Goal: Transaction & Acquisition: Obtain resource

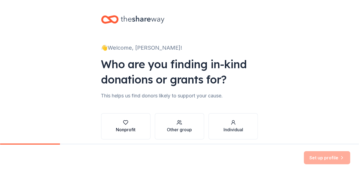
click at [138, 125] on button "Nonprofit" at bounding box center [125, 126] width 49 height 26
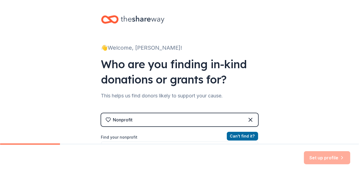
click at [138, 137] on label "Find your nonprofit" at bounding box center [179, 137] width 157 height 7
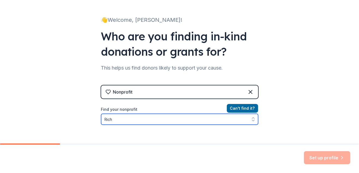
scroll to position [36, 0]
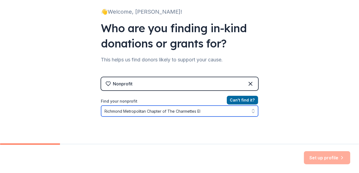
type input "Richmond Metropolitan Chapter of The Charmettes EIN"
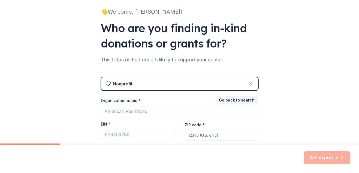
click at [249, 83] on icon at bounding box center [250, 83] width 7 height 7
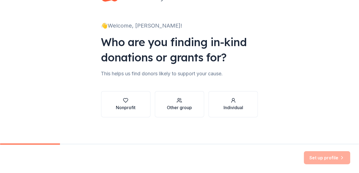
scroll to position [22, 0]
click at [329, 158] on div "Set up profile" at bounding box center [327, 157] width 46 height 13
click at [342, 158] on div "Set up profile" at bounding box center [327, 157] width 46 height 13
click at [334, 158] on div "Set up profile" at bounding box center [327, 157] width 46 height 13
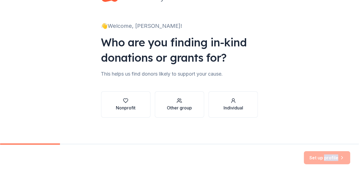
click at [342, 158] on div "Set up profile" at bounding box center [327, 157] width 46 height 13
click at [177, 91] on button "Other group" at bounding box center [179, 104] width 49 height 26
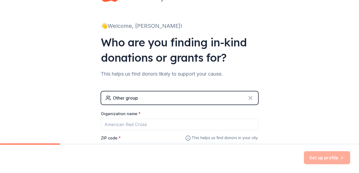
click at [249, 99] on icon at bounding box center [250, 97] width 3 height 3
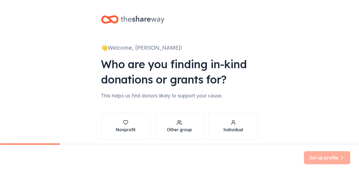
click at [325, 158] on div "Set up profile" at bounding box center [327, 157] width 46 height 13
click at [337, 156] on div "Set up profile" at bounding box center [327, 157] width 46 height 13
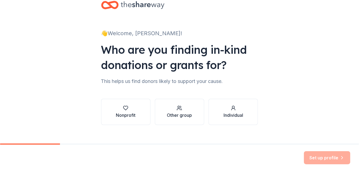
scroll to position [22, 0]
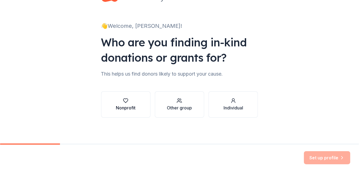
click at [128, 106] on div "Nonprofit" at bounding box center [126, 107] width 20 height 7
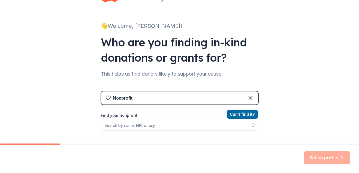
click at [140, 100] on div "Nonprofit" at bounding box center [179, 97] width 157 height 13
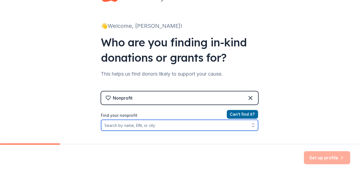
click at [148, 125] on input "Find your nonprofit" at bounding box center [179, 125] width 157 height 11
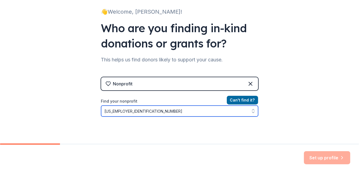
click at [252, 110] on icon "button" at bounding box center [253, 109] width 2 height 1
type input "47-4559290"
click at [252, 109] on icon "button" at bounding box center [253, 109] width 2 height 1
click at [234, 112] on input "47-4559290" at bounding box center [179, 110] width 157 height 11
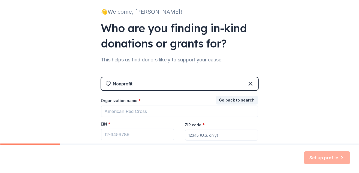
click at [331, 155] on div "Set up profile" at bounding box center [327, 157] width 46 height 13
click at [203, 135] on input "ZIP code *" at bounding box center [221, 134] width 73 height 11
type input "23227"
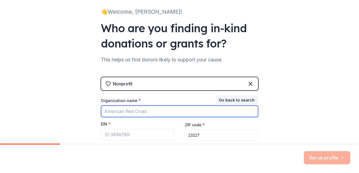
click at [167, 110] on input "Organization name *" at bounding box center [179, 110] width 157 height 11
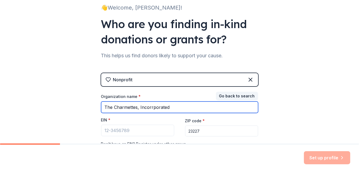
click at [102, 109] on input "The Charmettes, Incorrporated" at bounding box center [179, 106] width 157 height 11
type input "Richmond Metropolitan Chapter of The Charmettes, Incorrporated"
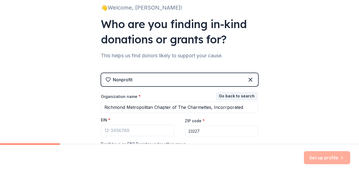
click at [311, 158] on div "Set up profile" at bounding box center [327, 157] width 46 height 13
click at [247, 79] on icon at bounding box center [250, 79] width 7 height 7
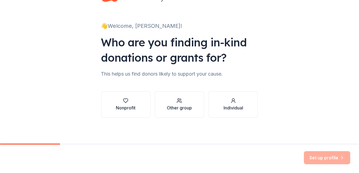
scroll to position [21, 0]
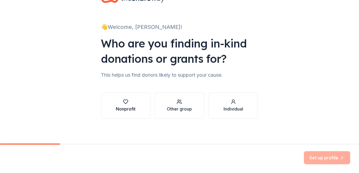
click at [134, 111] on button "Nonprofit" at bounding box center [125, 105] width 49 height 26
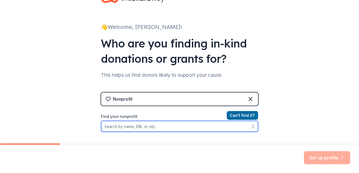
click at [155, 128] on input "Find your nonprofit" at bounding box center [179, 126] width 157 height 11
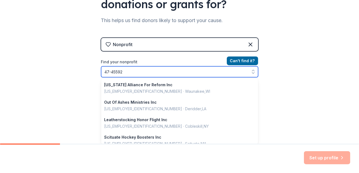
scroll to position [384, 0]
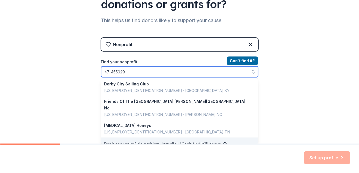
type input "47-4559290"
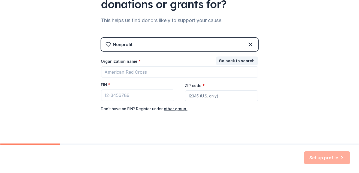
click at [154, 126] on div "👋 Welcome, EDNA! Who are you finding in-kind donations or grants for? This help…" at bounding box center [179, 37] width 174 height 224
click at [166, 85] on div "EIN *" at bounding box center [137, 86] width 73 height 8
click at [138, 85] on div "EIN *" at bounding box center [137, 86] width 73 height 8
click at [130, 95] on input "EIN *" at bounding box center [137, 94] width 73 height 11
type input "47-455992"
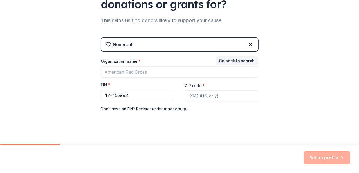
click at [194, 99] on input "ZIP code *" at bounding box center [221, 95] width 73 height 11
drag, startPoint x: 194, startPoint y: 98, endPoint x: 194, endPoint y: 101, distance: 3.0
click at [194, 98] on input "ZIP code *" at bounding box center [221, 95] width 73 height 11
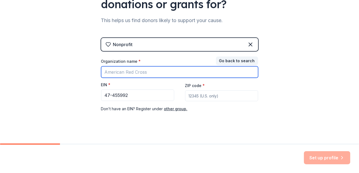
type input "The Charmettes, Incorrporated"
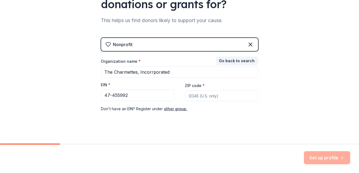
click at [225, 95] on input "ZIP code *" at bounding box center [221, 95] width 73 height 11
type input "23227"
click at [298, 128] on div "👋 Welcome, EDNA! Who are you finding in-kind donations or grants for? This help…" at bounding box center [179, 37] width 359 height 224
click at [233, 113] on div "Nonprofit Go back to search Organization name * The Charmettes, Incorrporated E…" at bounding box center [179, 80] width 157 height 85
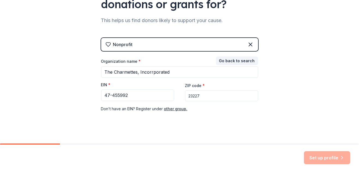
click at [230, 107] on div "Don ' t have an EIN? Register under other group." at bounding box center [179, 108] width 157 height 7
click at [341, 158] on div "Set up profile" at bounding box center [327, 157] width 46 height 13
click at [338, 157] on div "Set up profile" at bounding box center [327, 157] width 46 height 13
click at [179, 109] on button "other group." at bounding box center [175, 108] width 23 height 7
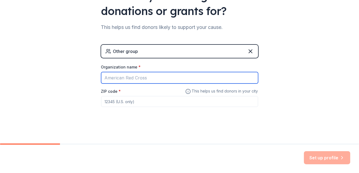
click at [147, 78] on input "Organization name *" at bounding box center [179, 77] width 157 height 11
type input "The Charmettes, Incorrporated"
click at [103, 77] on input "The Charmettes, Incorporated" at bounding box center [179, 77] width 157 height 11
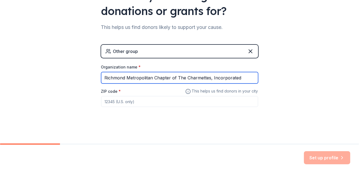
type input "Richmond Metropolitan Chapter of The Charmettes, Incorporated"
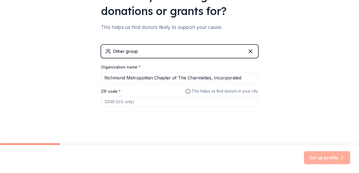
click at [138, 102] on input "ZIP code *" at bounding box center [179, 101] width 157 height 11
type input "23227"
click at [312, 160] on button "Set up profile" at bounding box center [327, 157] width 46 height 13
click at [312, 160] on div "Set up profile" at bounding box center [327, 157] width 46 height 13
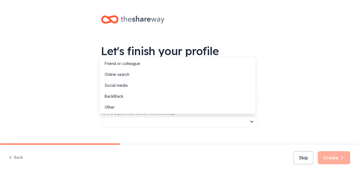
click at [160, 125] on button "button" at bounding box center [179, 121] width 157 height 11
click at [110, 74] on div "Online search" at bounding box center [117, 74] width 25 height 7
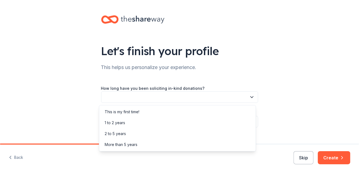
click at [249, 97] on icon "button" at bounding box center [251, 96] width 5 height 5
click at [139, 111] on div "This is my first time!" at bounding box center [122, 111] width 35 height 7
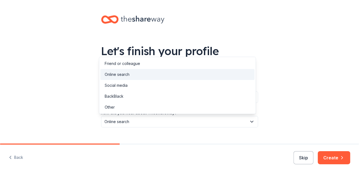
click at [250, 121] on icon "button" at bounding box center [251, 121] width 5 height 5
click at [144, 74] on div "Online search" at bounding box center [177, 74] width 154 height 11
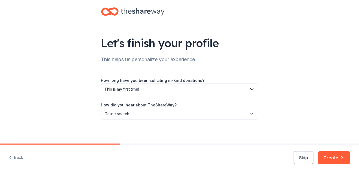
scroll to position [10, 0]
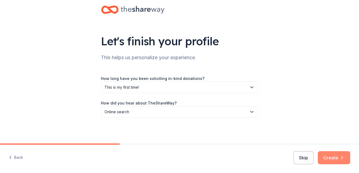
click at [338, 155] on button "Create" at bounding box center [334, 157] width 32 height 13
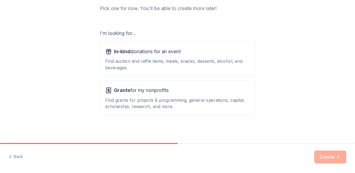
scroll to position [75, 0]
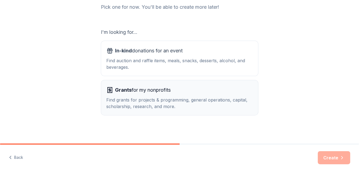
click at [110, 89] on icon "button" at bounding box center [110, 90] width 0 height 3
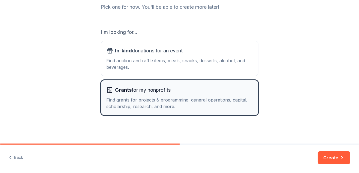
drag, startPoint x: 107, startPoint y: 89, endPoint x: 99, endPoint y: 95, distance: 10.6
click at [101, 95] on button "Grants for my nonprofits Find grants for projects & programming, general operat…" at bounding box center [179, 97] width 157 height 35
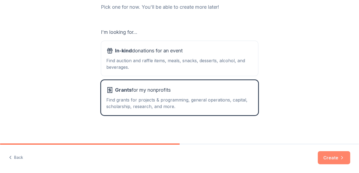
click at [333, 155] on button "Create" at bounding box center [334, 157] width 32 height 13
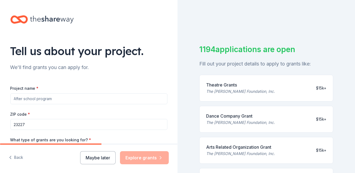
click at [66, 98] on input "Project name *" at bounding box center [88, 98] width 157 height 11
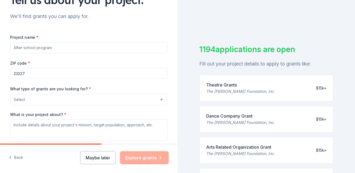
scroll to position [44, 0]
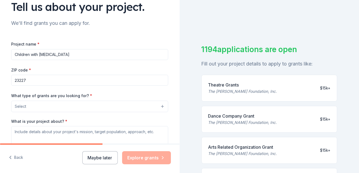
click at [111, 103] on button "Select" at bounding box center [89, 106] width 157 height 11
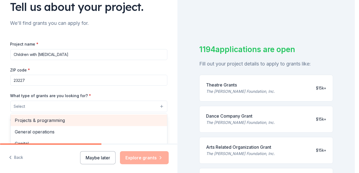
click at [83, 121] on span "Projects & programming" at bounding box center [89, 120] width 148 height 7
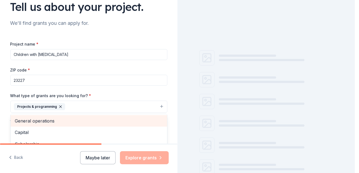
click at [83, 121] on span "General operations" at bounding box center [89, 120] width 148 height 7
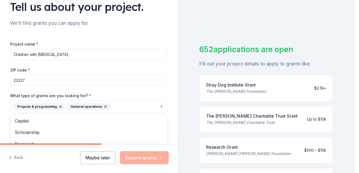
click at [56, 54] on div "Project name * Children with cancer ZIP code * 23227 What type of grants are yo…" at bounding box center [88, 116] width 157 height 150
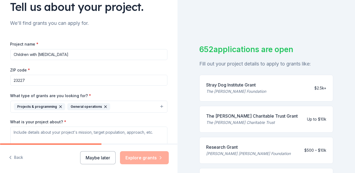
click at [56, 54] on input "Children with cancer" at bounding box center [88, 54] width 157 height 11
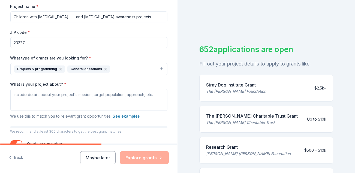
scroll to position [84, 0]
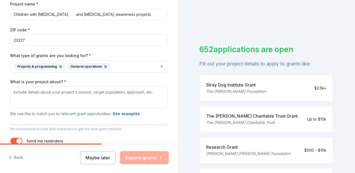
type input "Children with cancer and Cancer awareness projects"
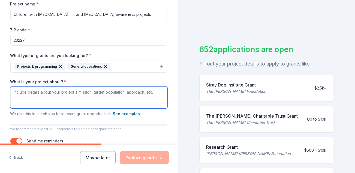
click at [70, 100] on textarea "What is your project about? *" at bounding box center [88, 97] width 157 height 22
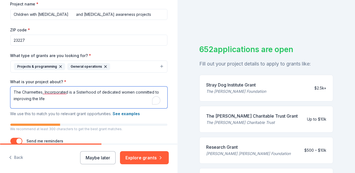
click at [36, 97] on textarea "The Charmettes, Incorporated is a Sisterhood of dedicated women committed to im…" at bounding box center [88, 97] width 157 height 22
click at [65, 97] on textarea "The Charmettes, Incorporated is a Sisterhood of dedicated women committed to im…" at bounding box center [88, 97] width 157 height 22
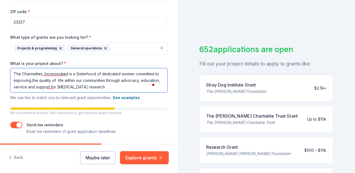
scroll to position [0, 0]
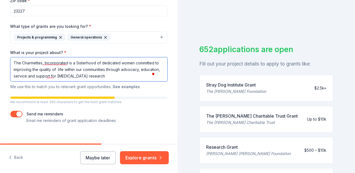
type textarea "The Charmettes, Incorporated is a Sisterhood of dedicated women committed to im…"
click at [125, 86] on button "See examples" at bounding box center [126, 86] width 27 height 7
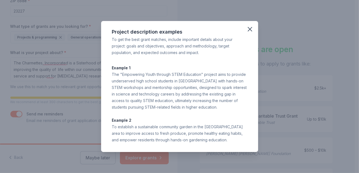
click at [125, 86] on div "The "Empowering Youth through STEM Education" project aims to provide underserv…" at bounding box center [179, 90] width 135 height 39
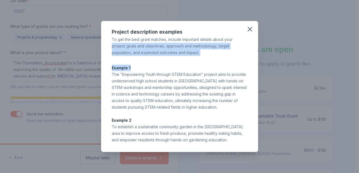
drag, startPoint x: 352, startPoint y: 40, endPoint x: 355, endPoint y: 58, distance: 18.5
click at [355, 58] on div "Project description examples To get the best grant matches, include important d…" at bounding box center [179, 86] width 359 height 173
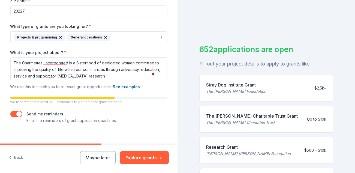
scroll to position [119, 0]
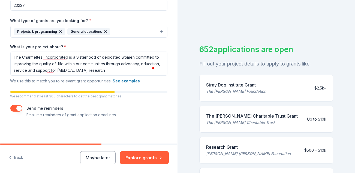
click at [63, 114] on p "Email me reminders of grant application deadlines" at bounding box center [71, 114] width 89 height 7
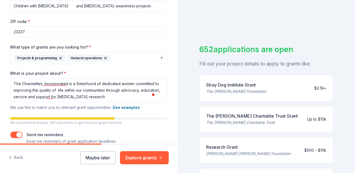
scroll to position [68, 0]
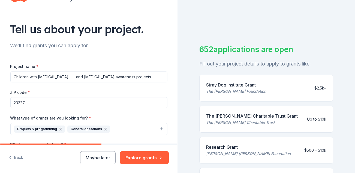
click at [81, 77] on input "Children with cancer and Cancer awareness projects" at bounding box center [88, 76] width 157 height 11
click at [65, 76] on input "Children with cancer and Cancer Awareness projects" at bounding box center [88, 76] width 157 height 11
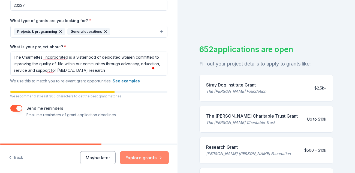
type input "Children with [MEDICAL_DATA] and [MEDICAL_DATA] Awareness projects"
click at [156, 157] on button "Explore grants" at bounding box center [144, 157] width 49 height 13
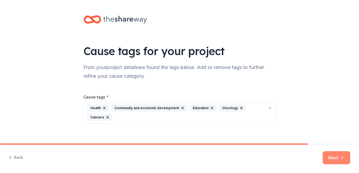
click at [336, 156] on button "Next" at bounding box center [337, 157] width 28 height 13
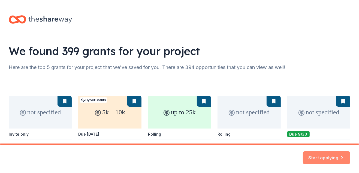
click at [337, 155] on button "Start applying" at bounding box center [326, 154] width 47 height 13
click at [337, 155] on div "Start applying" at bounding box center [326, 157] width 47 height 13
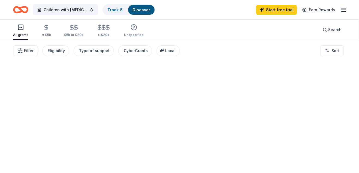
click at [337, 155] on div at bounding box center [179, 106] width 359 height 133
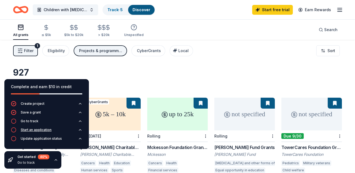
click at [62, 128] on button "Start an application" at bounding box center [46, 131] width 71 height 9
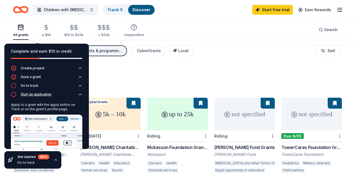
click at [62, 128] on img at bounding box center [46, 138] width 71 height 49
click at [54, 128] on img at bounding box center [46, 138] width 71 height 49
click at [64, 95] on button "Start an application" at bounding box center [46, 96] width 71 height 9
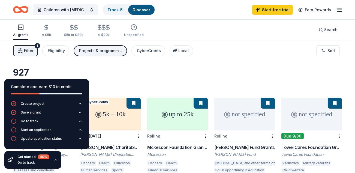
click at [37, 156] on div "Get started 40 %" at bounding box center [33, 156] width 32 height 5
click at [139, 75] on div "927 results in Richmond, VA" at bounding box center [177, 79] width 329 height 24
click at [48, 105] on button "Create project" at bounding box center [46, 105] width 71 height 9
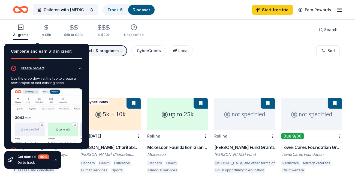
click at [78, 67] on icon "button" at bounding box center [80, 68] width 4 height 4
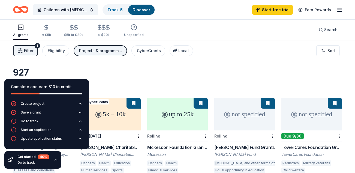
click at [110, 49] on div "Projects & programming, General operations" at bounding box center [101, 50] width 44 height 7
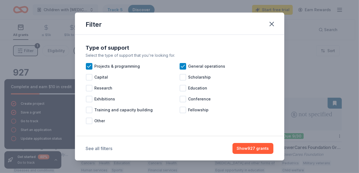
click at [111, 147] on button "See all filters" at bounding box center [99, 148] width 27 height 7
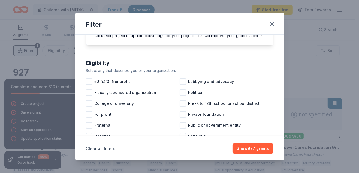
scroll to position [127, 0]
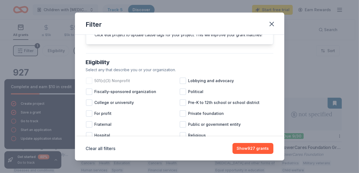
click at [88, 84] on div at bounding box center [89, 80] width 7 height 7
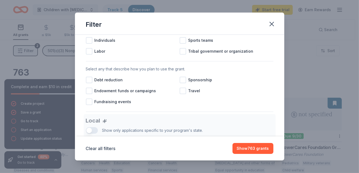
scroll to position [233, 0]
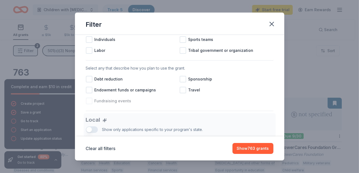
click at [90, 104] on div at bounding box center [89, 101] width 7 height 7
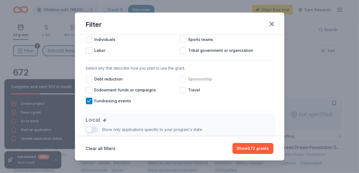
click at [183, 82] on div at bounding box center [183, 79] width 7 height 7
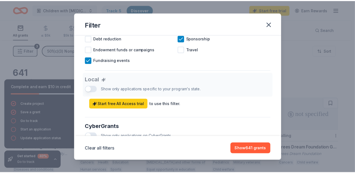
scroll to position [276, 0]
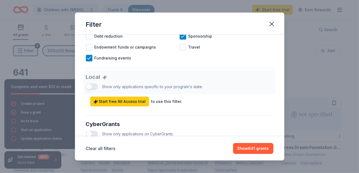
click at [163, 112] on div "Local Show only applications specific to your program's state. Start free All A…" at bounding box center [179, 91] width 187 height 47
click at [267, 147] on button "Show 641 grants" at bounding box center [253, 148] width 40 height 11
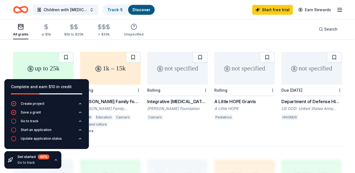
scroll to position [0, 0]
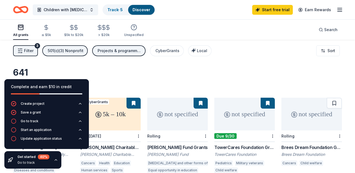
click at [77, 51] on div "501(c)(3) Nonprofit" at bounding box center [66, 50] width 36 height 7
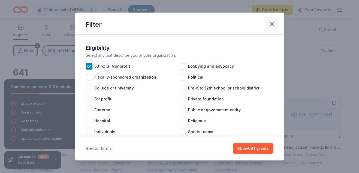
click at [111, 147] on button "See all filters" at bounding box center [99, 148] width 27 height 7
click at [248, 149] on button "Show 641 grants" at bounding box center [253, 148] width 40 height 11
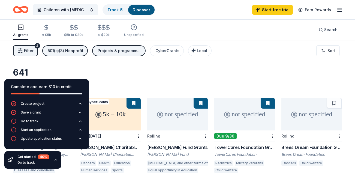
click at [47, 104] on button "Create project" at bounding box center [46, 105] width 71 height 9
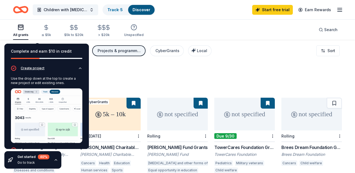
click at [47, 104] on img at bounding box center [46, 115] width 71 height 54
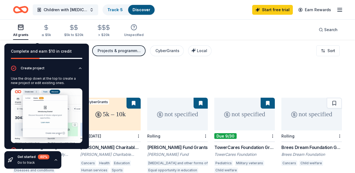
click at [78, 148] on icon "button" at bounding box center [80, 150] width 4 height 4
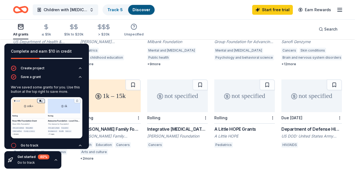
scroll to position [304, 0]
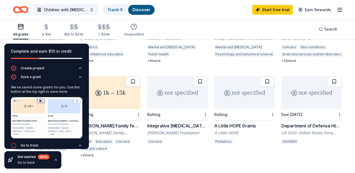
click at [291, 90] on icon at bounding box center [294, 93] width 7 height 7
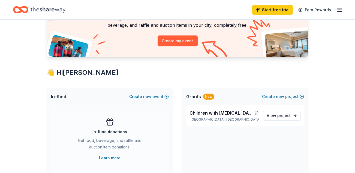
scroll to position [53, 0]
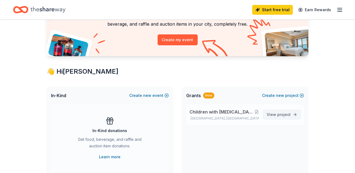
click at [294, 115] on link "View project" at bounding box center [282, 115] width 38 height 10
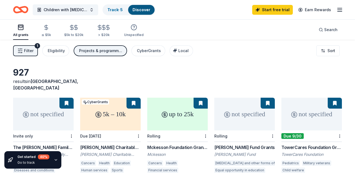
click at [104, 49] on div "Projects & programming, General operations" at bounding box center [101, 50] width 44 height 7
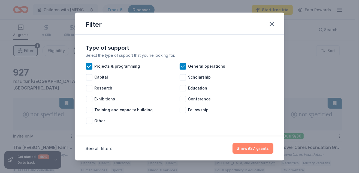
click at [266, 150] on button "Show 927 grants" at bounding box center [252, 148] width 41 height 11
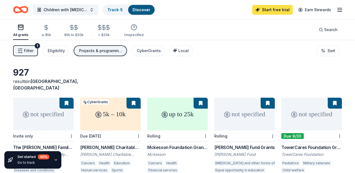
click at [276, 9] on link "Start free trial" at bounding box center [272, 10] width 41 height 10
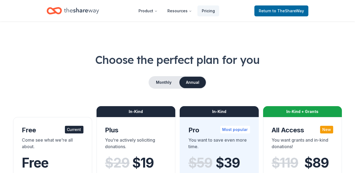
click at [79, 131] on div "Current" at bounding box center [74, 130] width 19 height 8
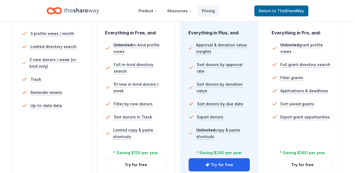
scroll to position [162, 0]
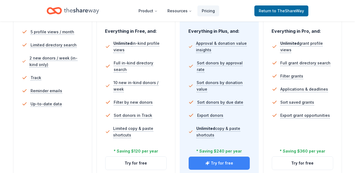
click at [235, 161] on button "Try for free" at bounding box center [219, 162] width 61 height 13
